Goal: Information Seeking & Learning: Learn about a topic

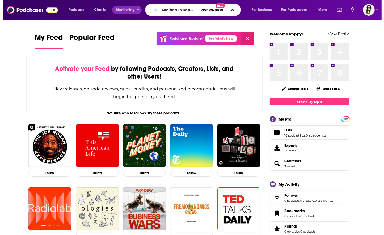
scroll to position [0, 3]
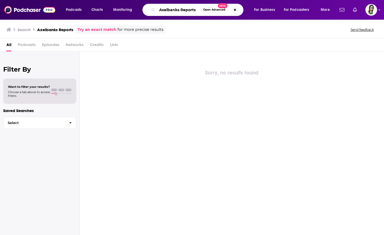
click at [196, 8] on input "Axelbanks Reports" at bounding box center [179, 10] width 44 height 9
type input "Axelbank Report"
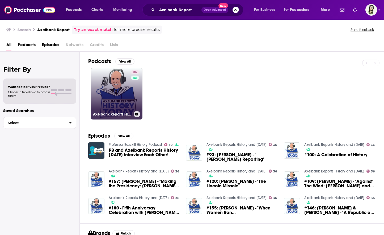
click at [130, 92] on link "36 Axelbank Reports History and [DATE]" at bounding box center [117, 94] width 52 height 52
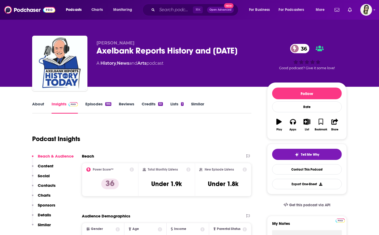
click at [93, 105] on link "Episodes 186" at bounding box center [98, 107] width 26 height 12
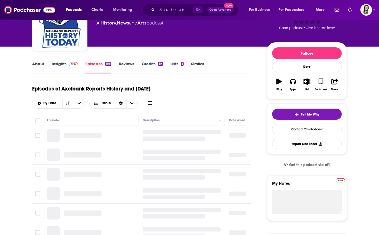
scroll to position [56, 0]
